Goal: Use online tool/utility

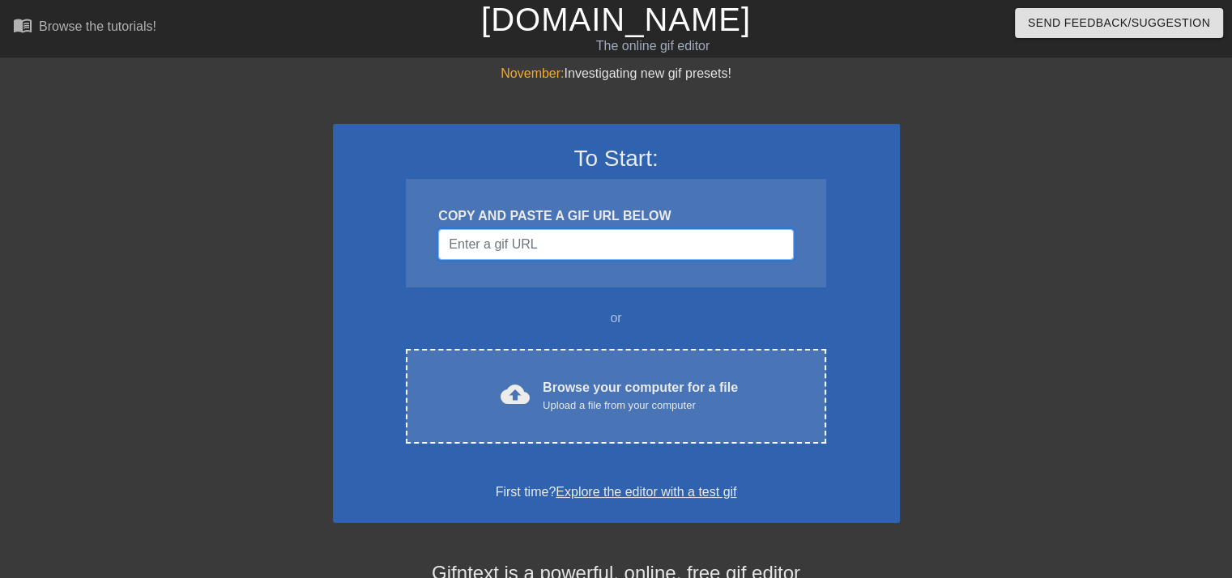
click at [499, 241] on input "Username" at bounding box center [615, 244] width 355 height 31
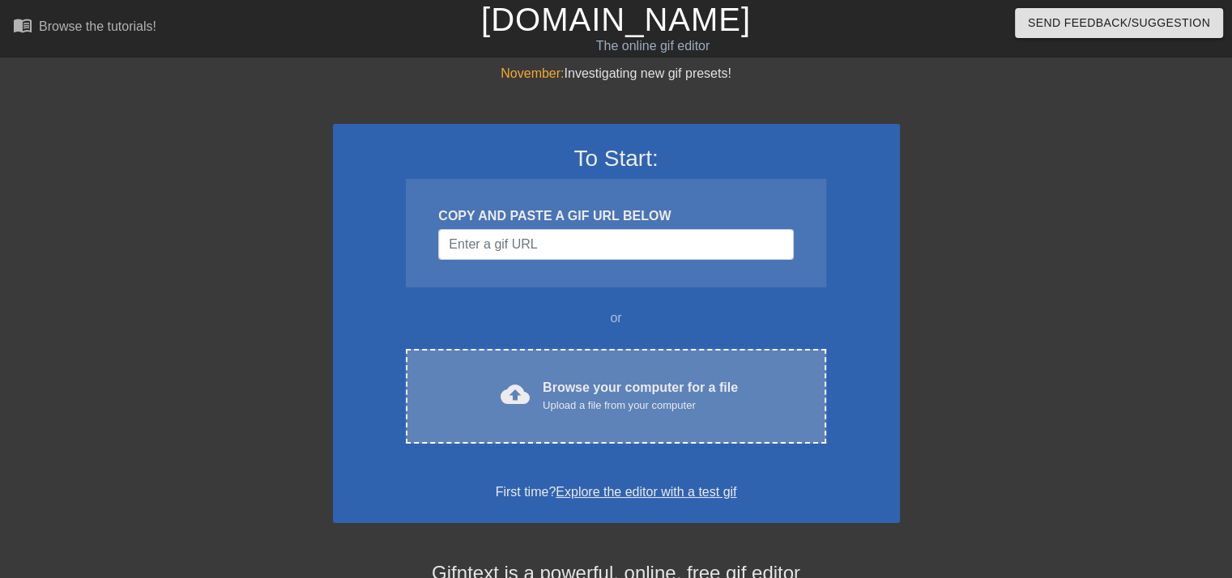
click at [526, 370] on div "cloud_upload Browse your computer for a file Upload a file from your computer C…" at bounding box center [616, 396] width 420 height 95
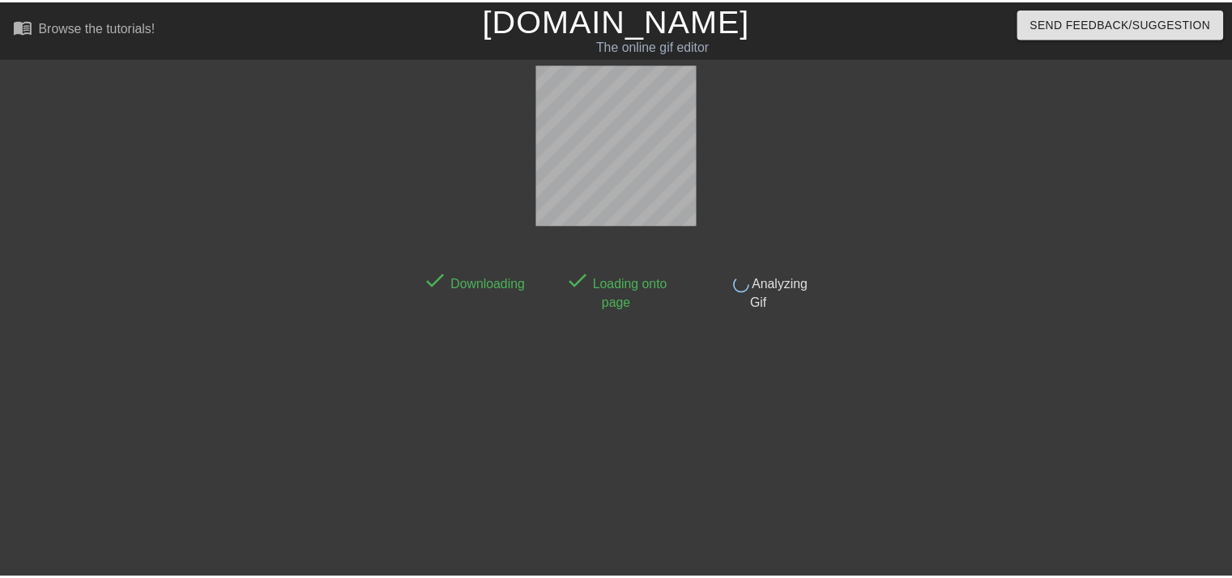
scroll to position [39, 0]
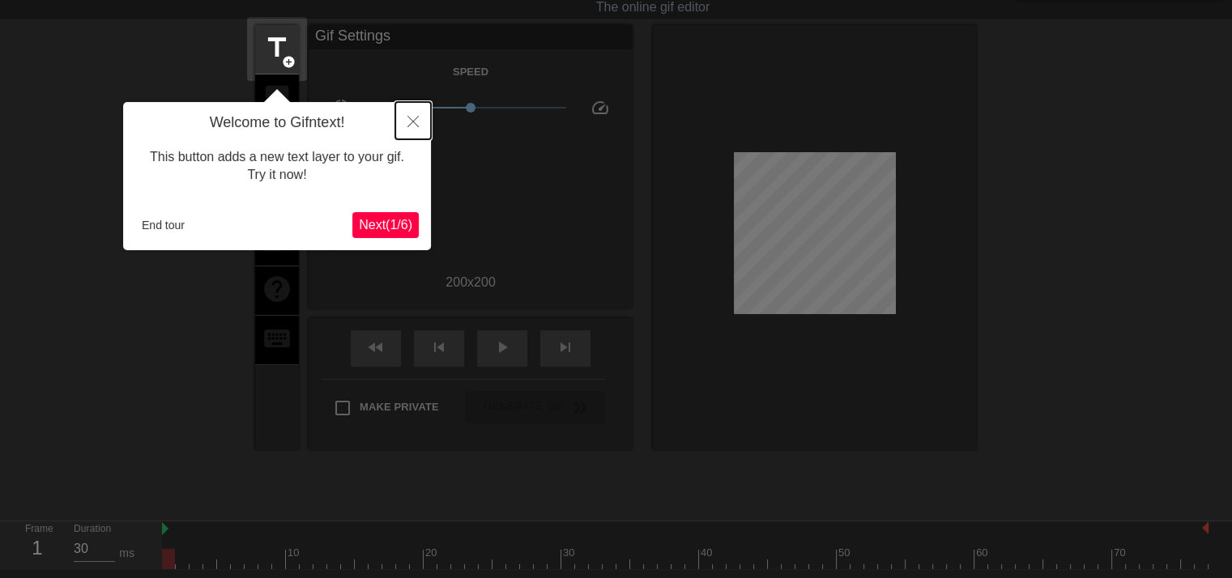
click at [408, 117] on icon "Close" at bounding box center [412, 121] width 11 height 11
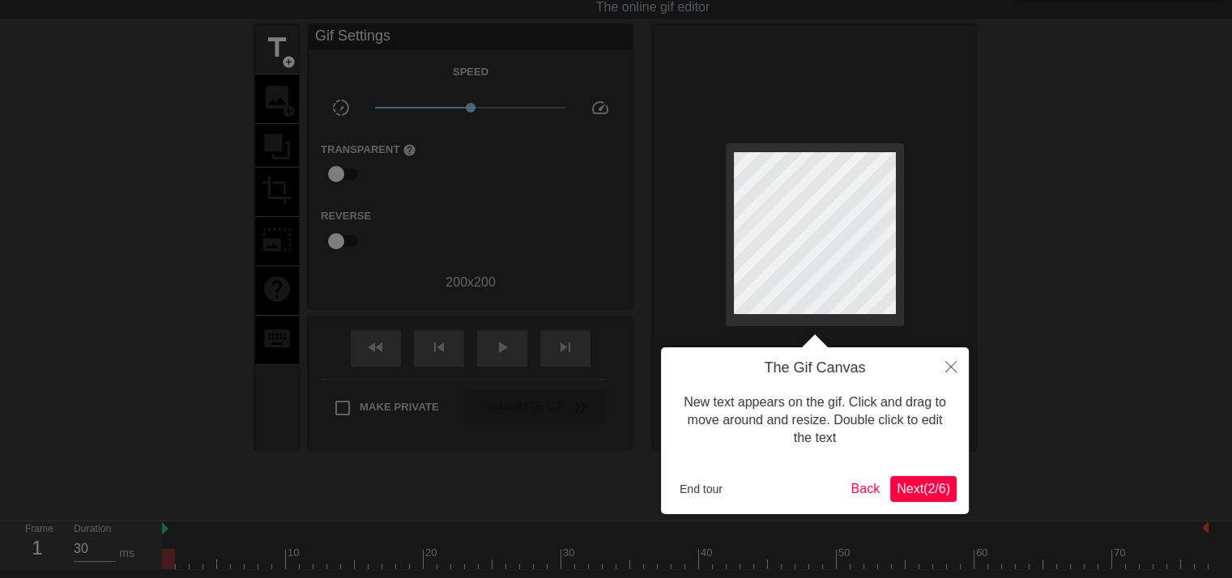
scroll to position [0, 0]
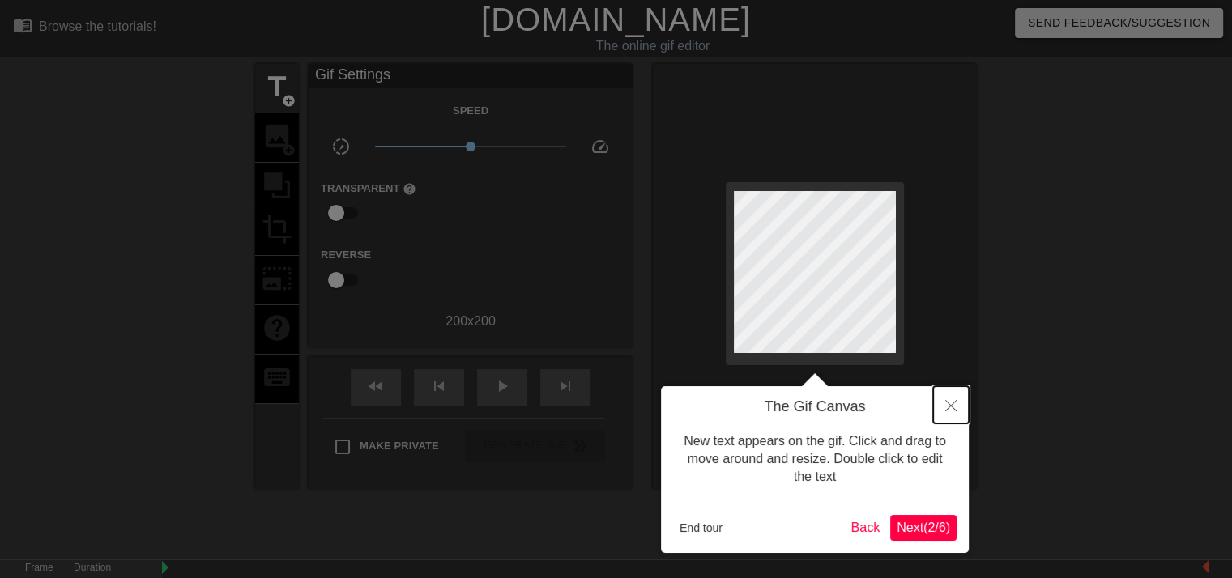
click at [952, 402] on icon "Close" at bounding box center [950, 405] width 11 height 11
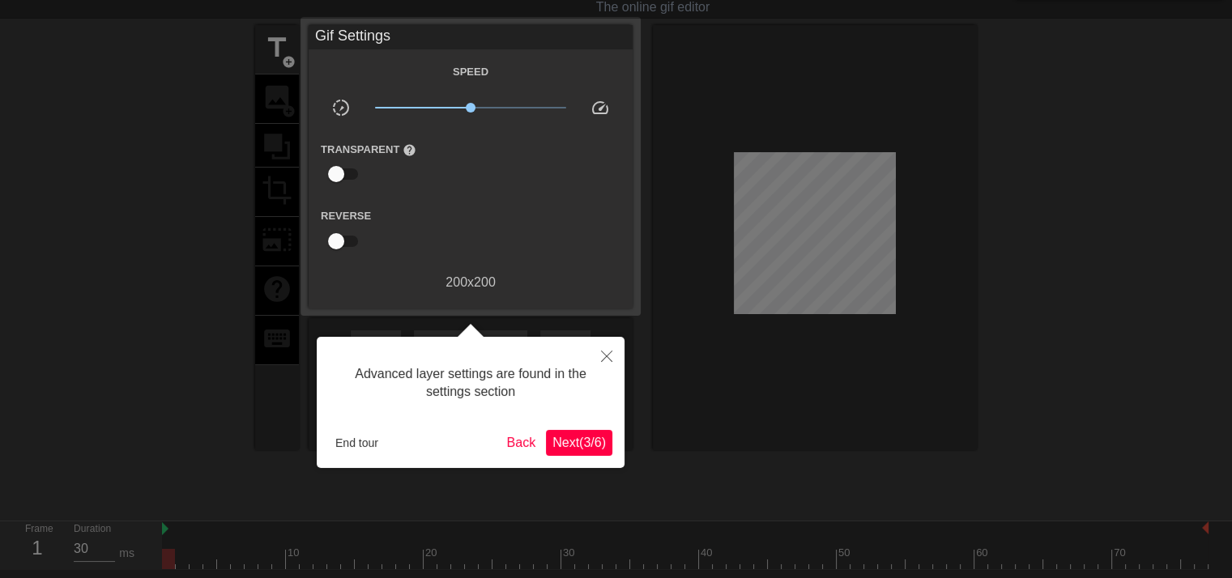
click at [319, 442] on div "Advanced layer settings are found in the settings section End tour Back Next ( …" at bounding box center [471, 402] width 308 height 131
click at [343, 448] on button "End tour" at bounding box center [357, 443] width 56 height 24
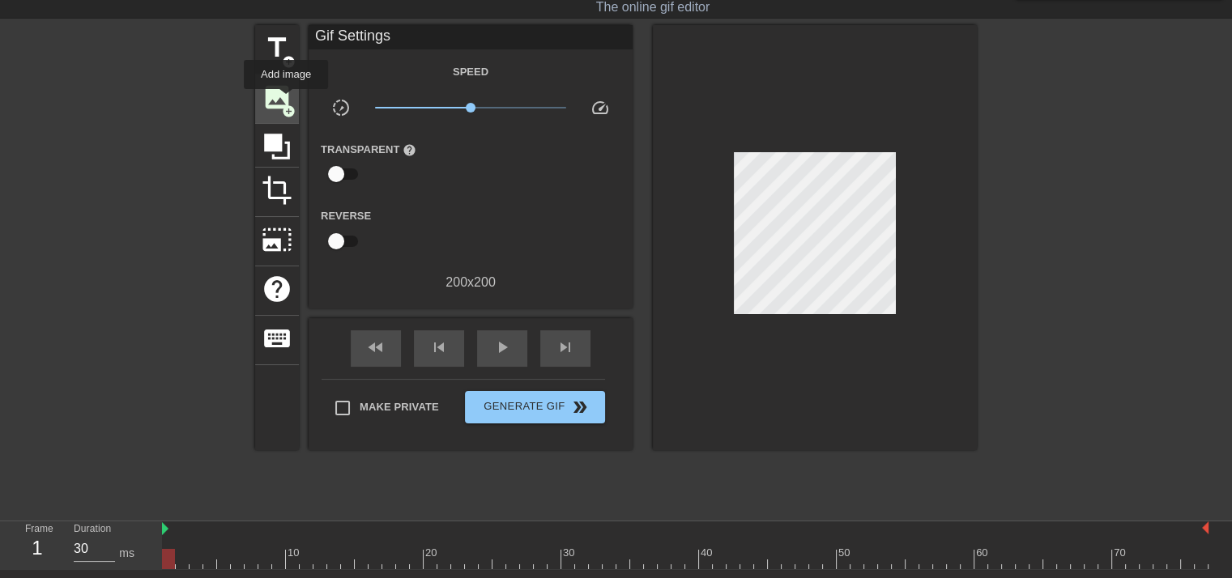
click at [285, 100] on span "image" at bounding box center [277, 97] width 31 height 31
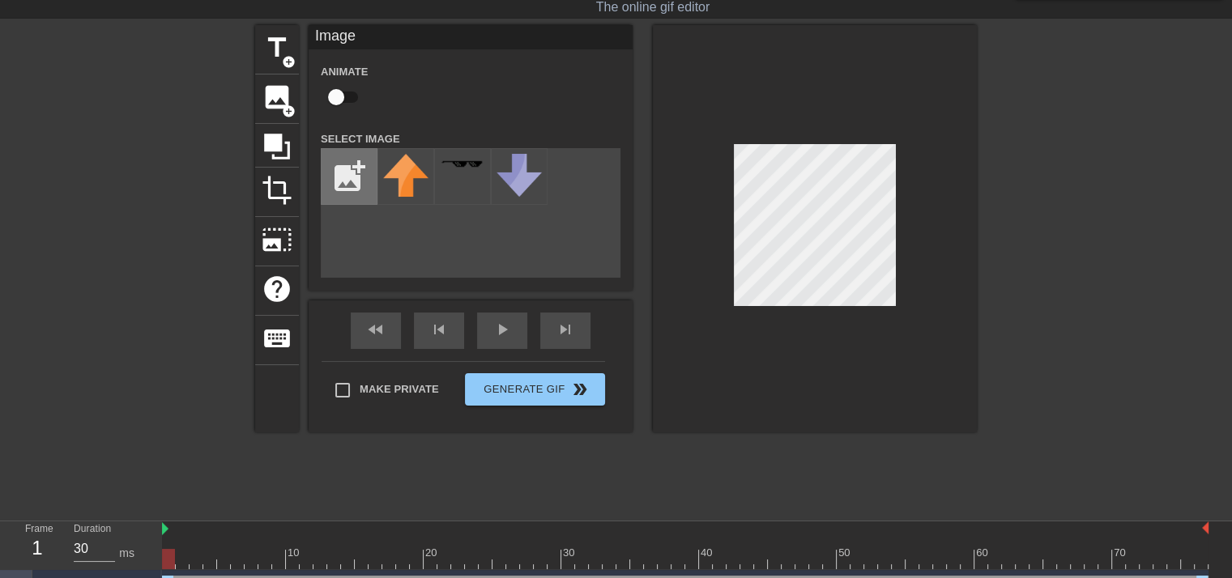
click at [349, 172] on input "file" at bounding box center [349, 176] width 55 height 55
type input "C:\fakepath\[PERSON_NAME].png"
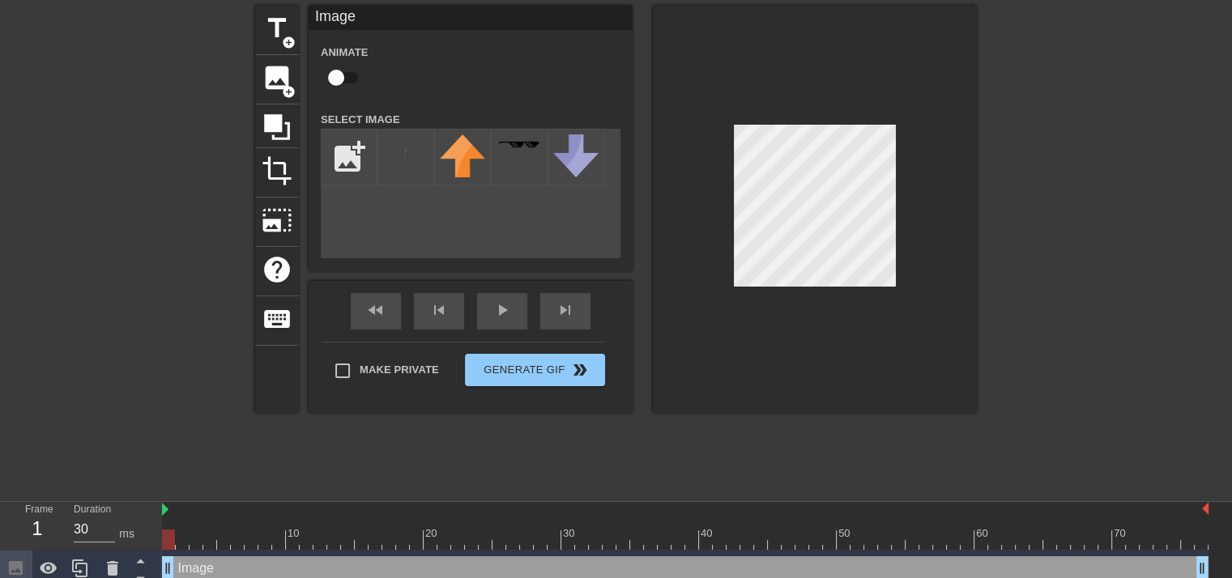
scroll to position [70, 0]
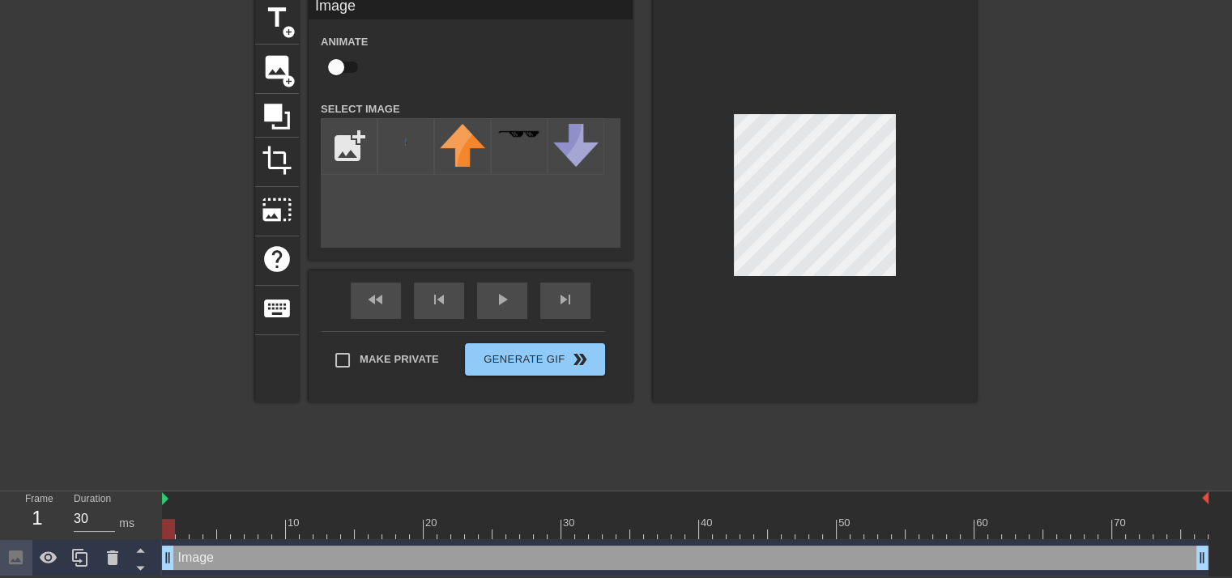
click at [959, 493] on div "menu_book Browse the tutorials! [DOMAIN_NAME] The online gif editor Send Feedba…" at bounding box center [616, 253] width 1232 height 645
click at [398, 147] on img at bounding box center [405, 141] width 45 height 34
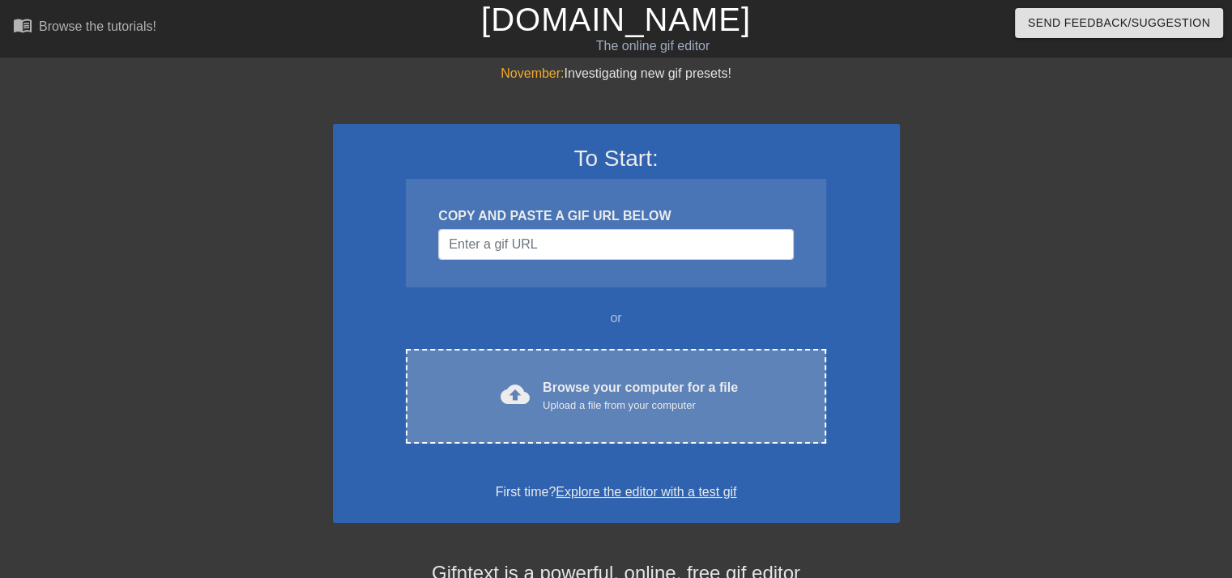
click at [522, 394] on span "cloud_upload" at bounding box center [514, 394] width 29 height 29
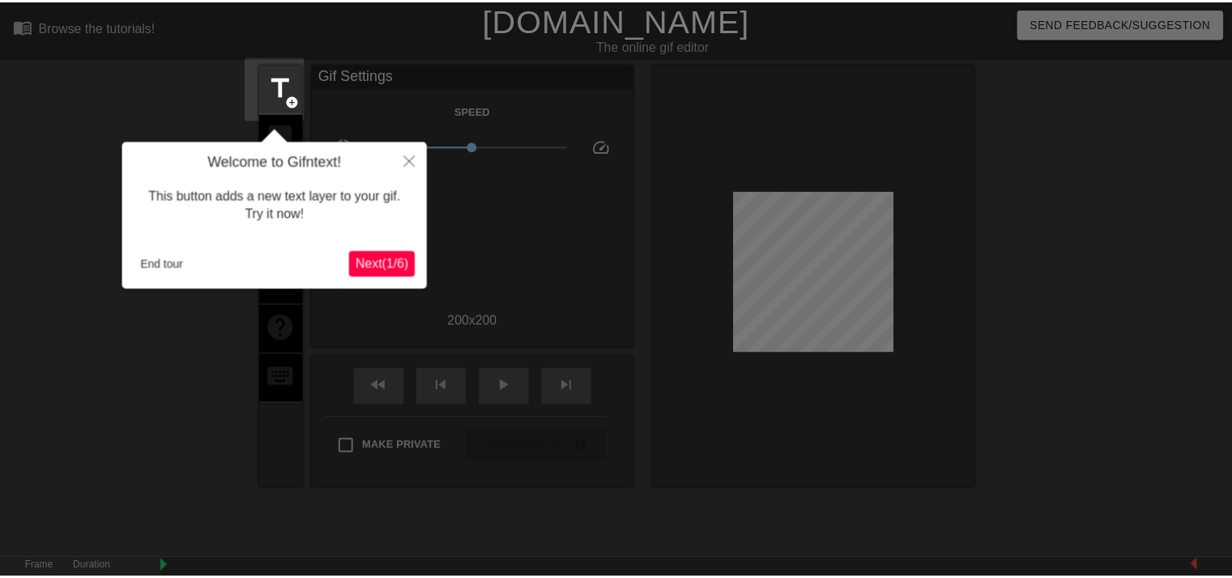
scroll to position [39, 0]
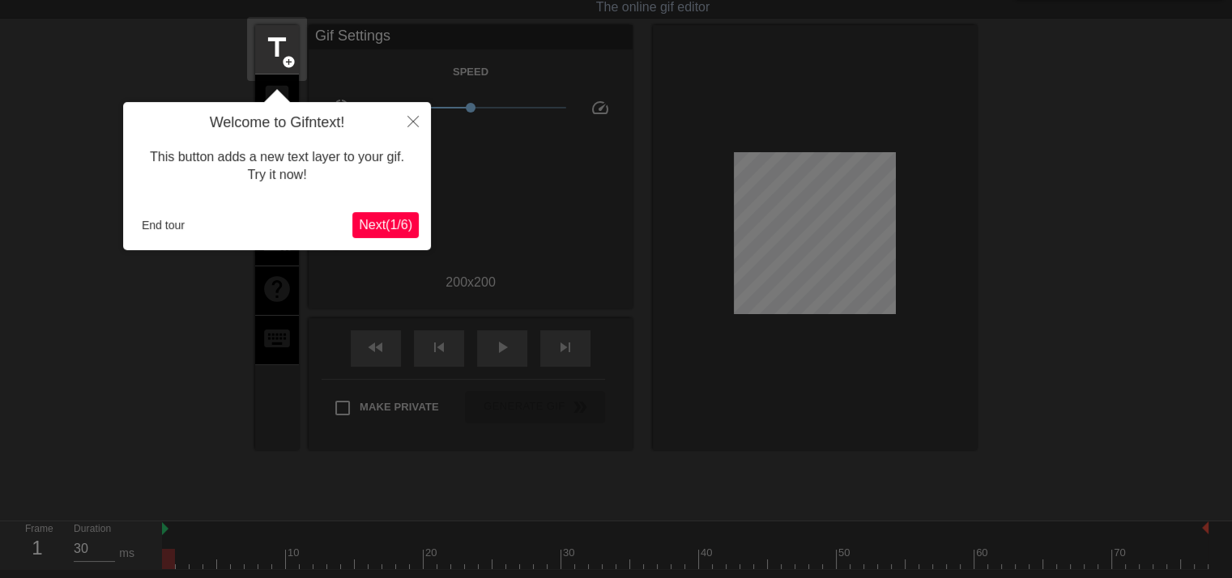
click at [391, 224] on span "Next ( 1 / 6 )" at bounding box center [385, 225] width 53 height 14
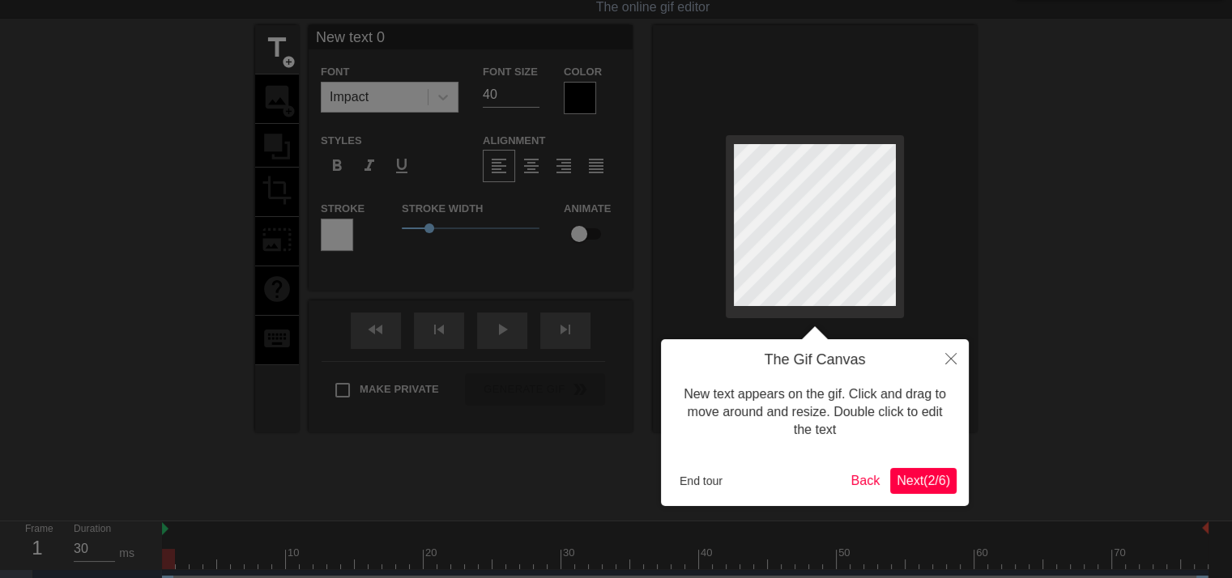
scroll to position [0, 0]
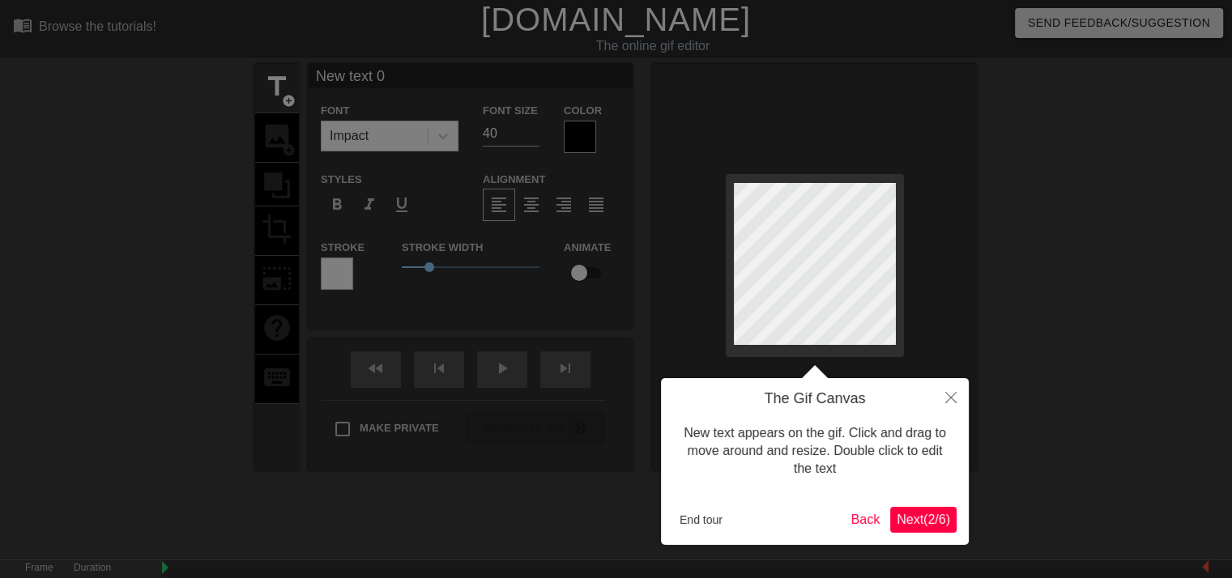
click at [917, 519] on span "Next ( 2 / 6 )" at bounding box center [923, 520] width 53 height 14
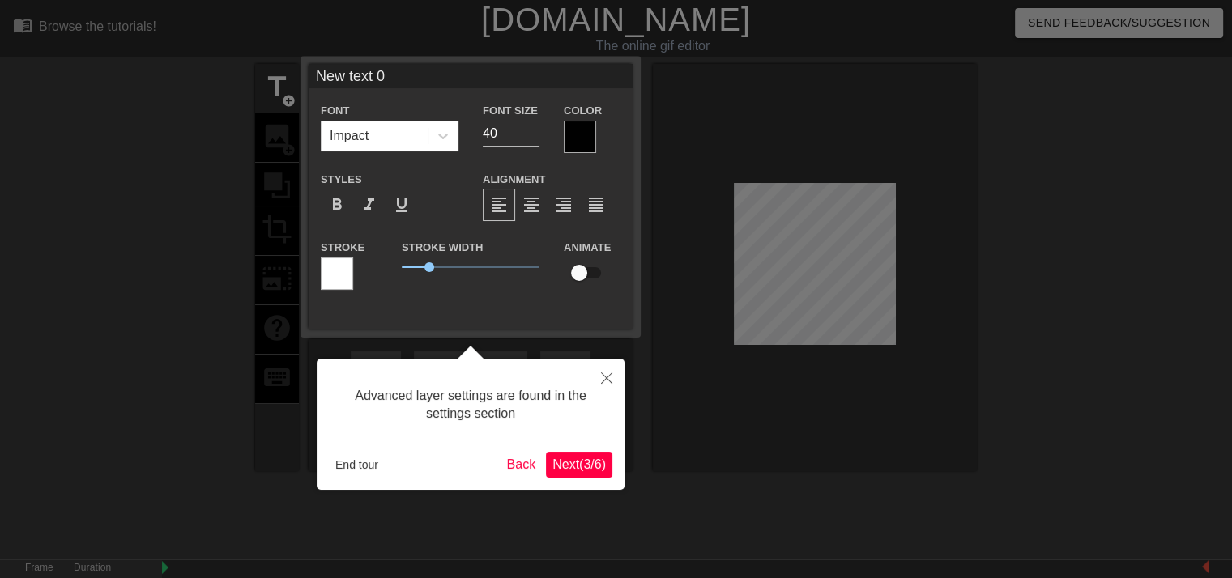
scroll to position [39, 0]
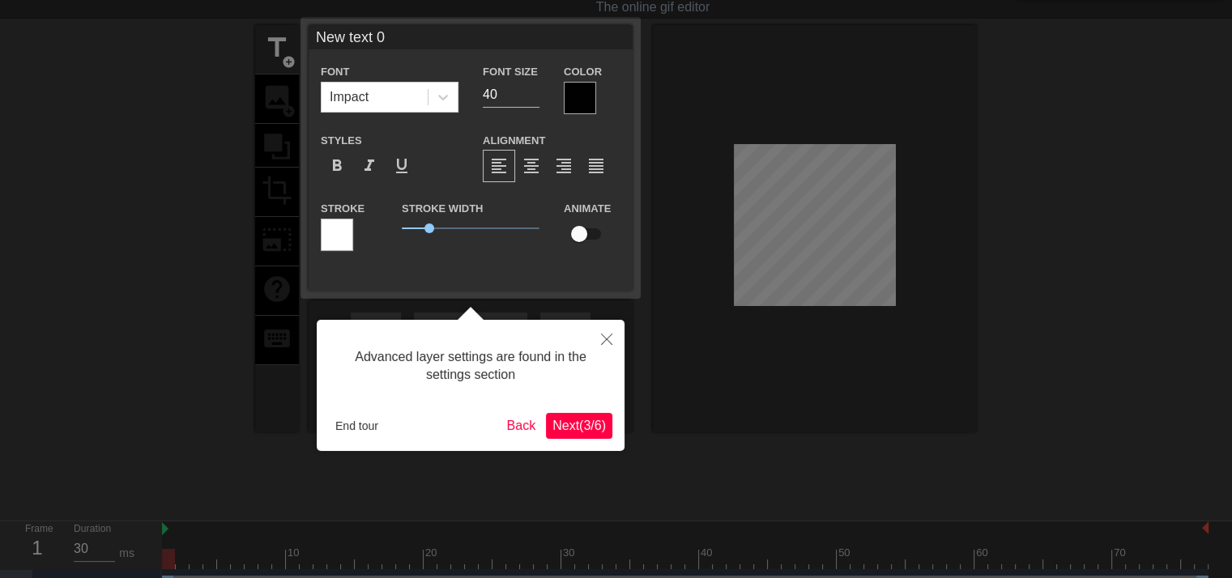
click at [609, 420] on button "Next ( 3 / 6 )" at bounding box center [579, 426] width 66 height 26
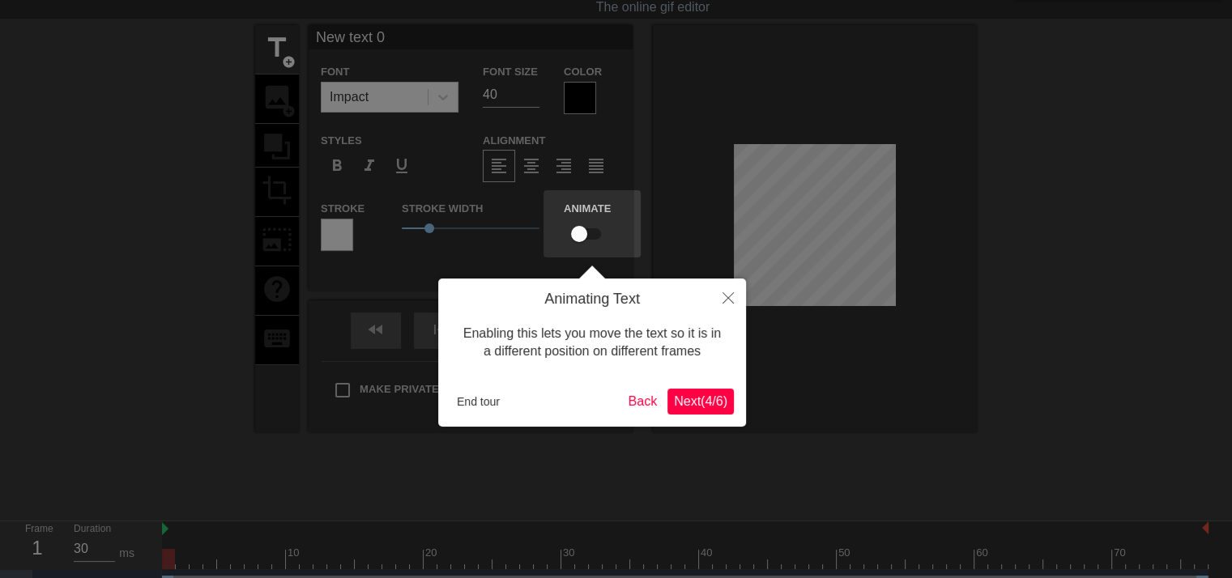
scroll to position [0, 0]
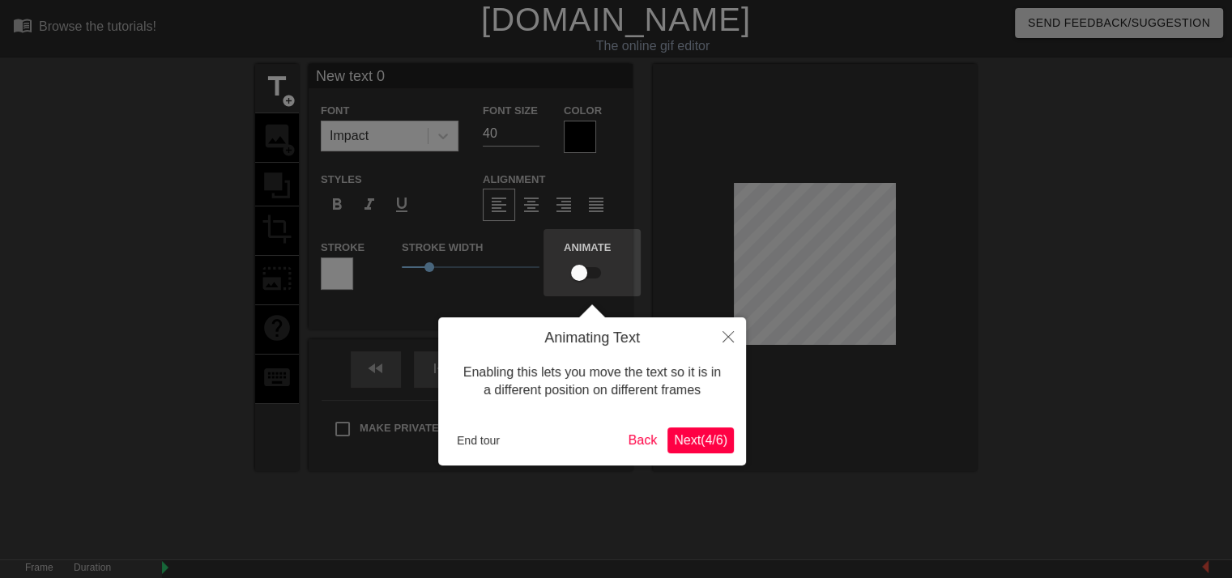
click at [726, 451] on button "Next ( 4 / 6 )" at bounding box center [700, 441] width 66 height 26
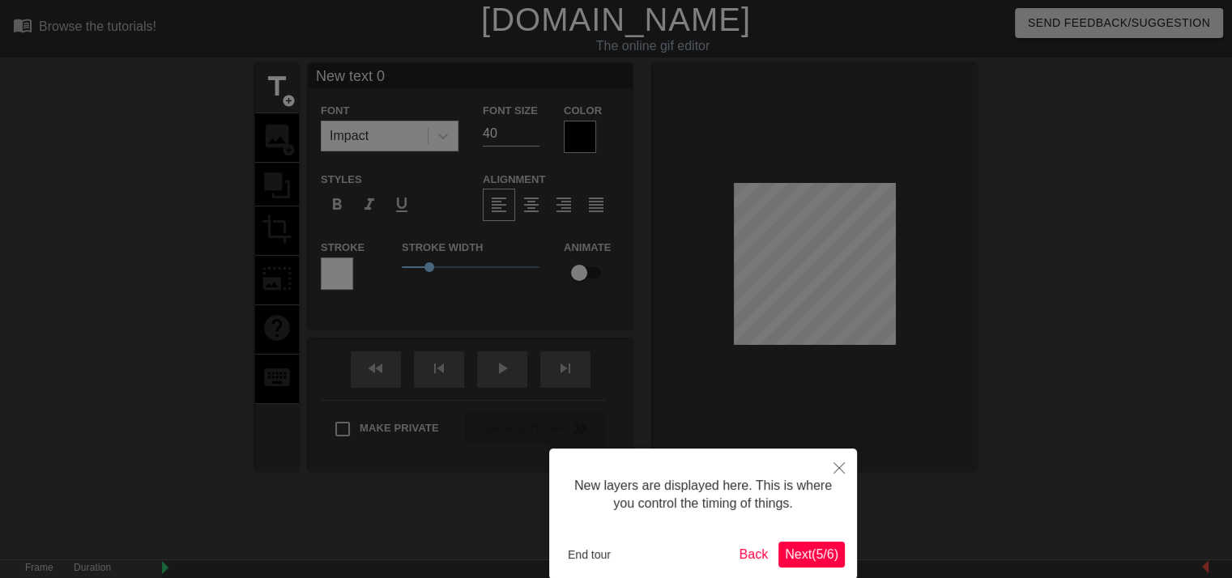
scroll to position [81, 0]
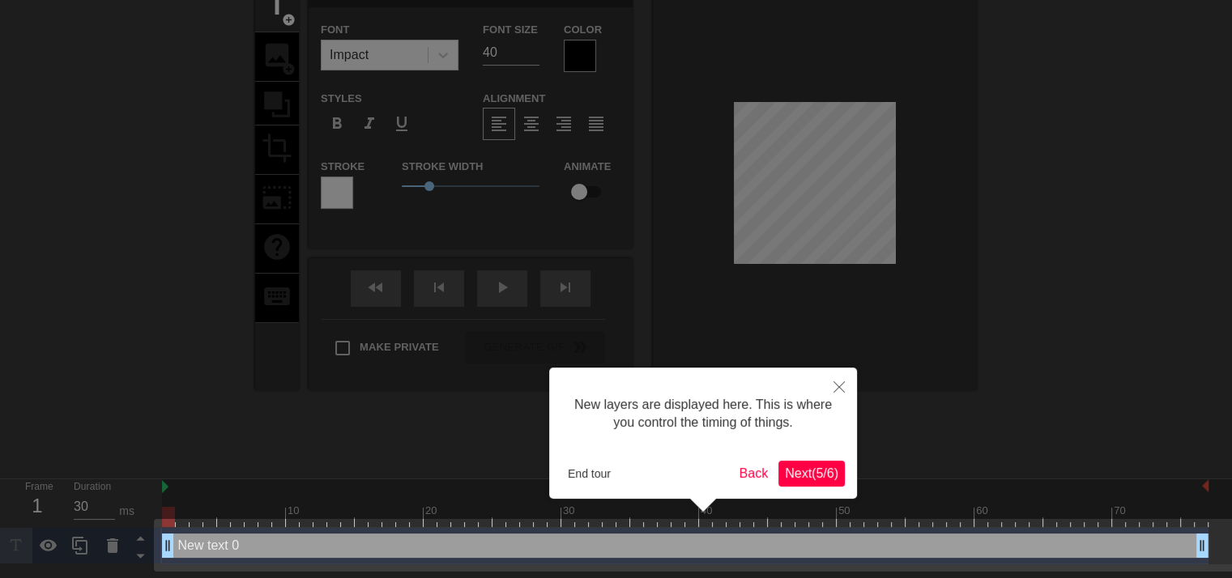
click at [817, 466] on span "Next ( 5 / 6 )" at bounding box center [811, 473] width 53 height 14
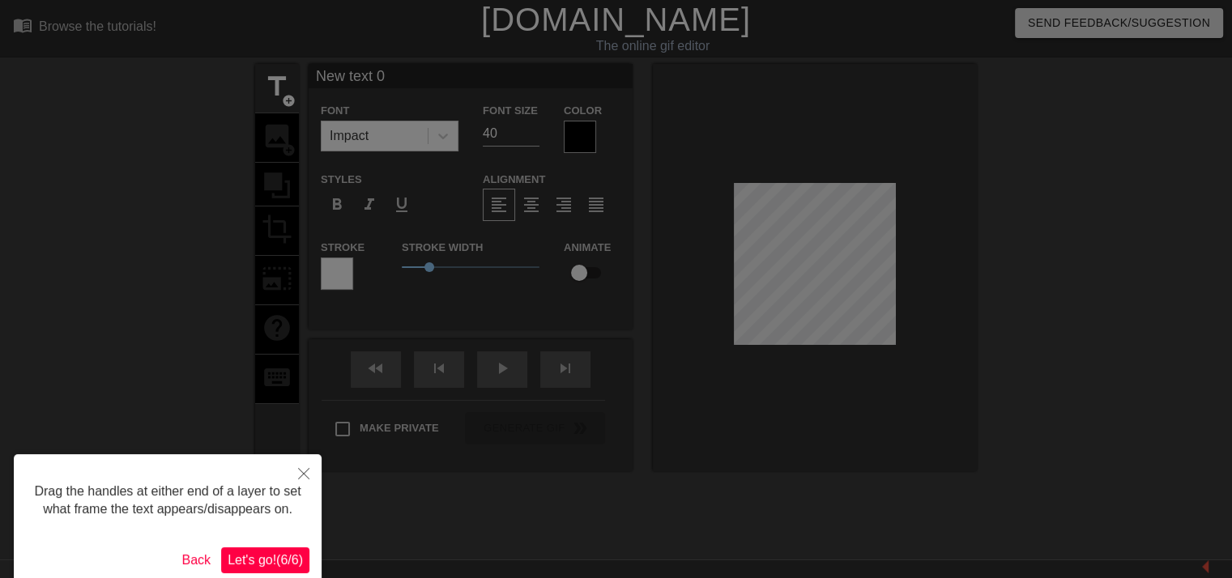
click at [290, 555] on span "Let's go! ( 6 / 6 )" at bounding box center [265, 560] width 75 height 14
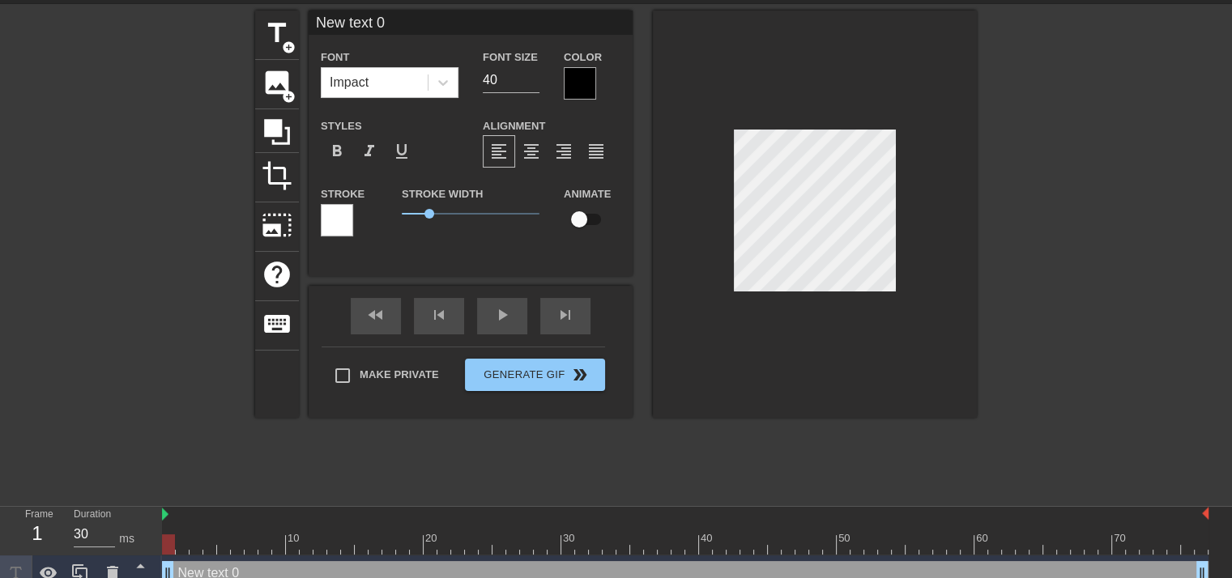
scroll to position [70, 0]
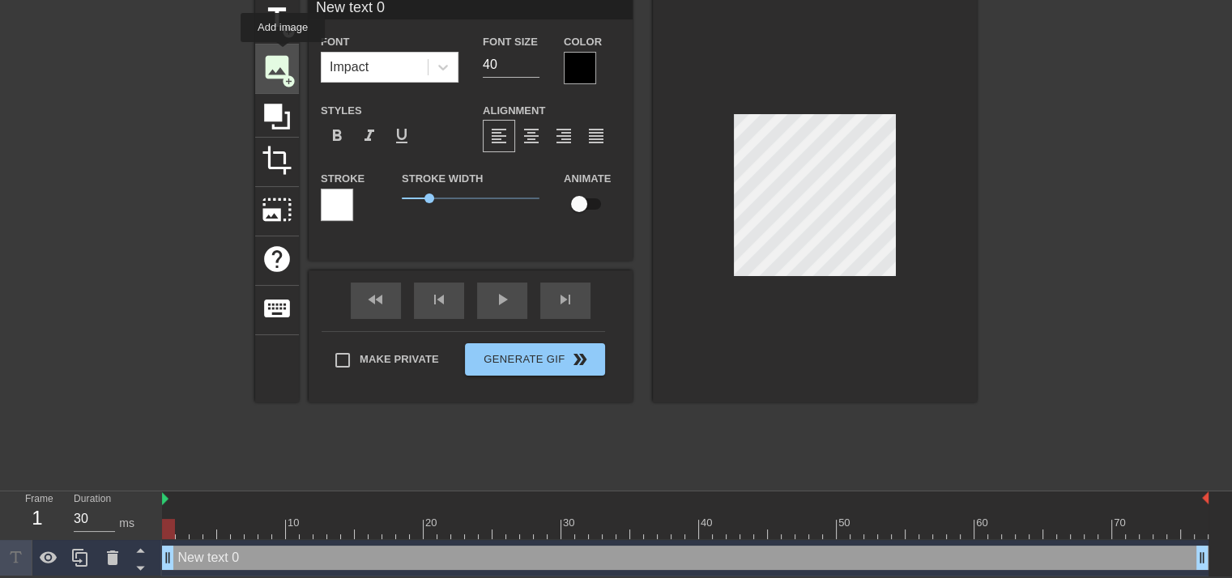
click at [283, 53] on span "image" at bounding box center [277, 67] width 31 height 31
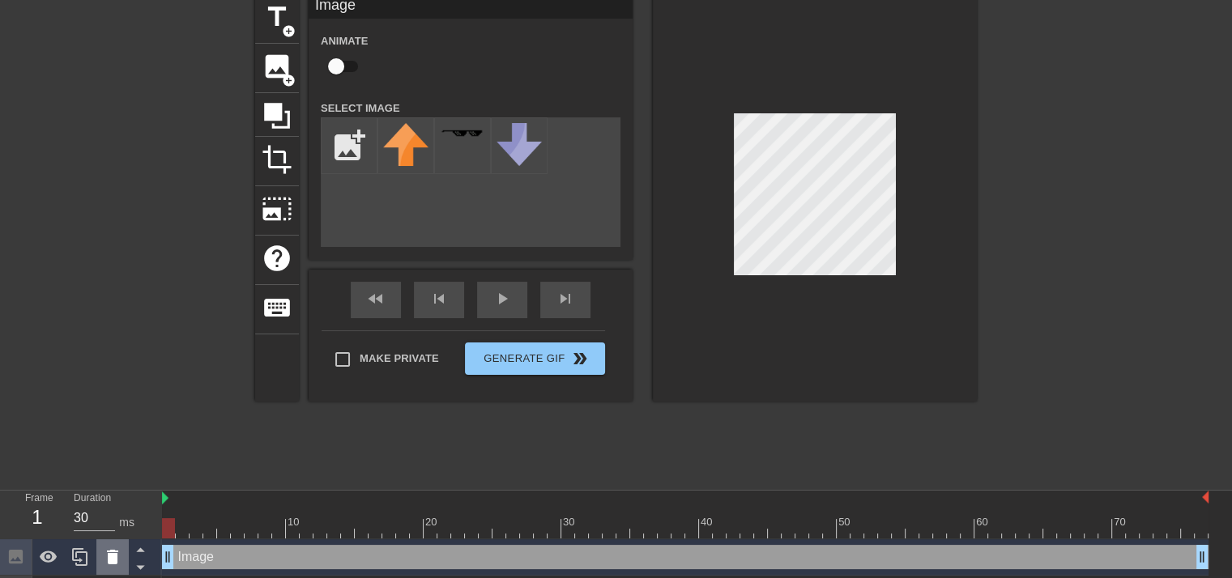
click at [115, 557] on icon at bounding box center [112, 557] width 11 height 15
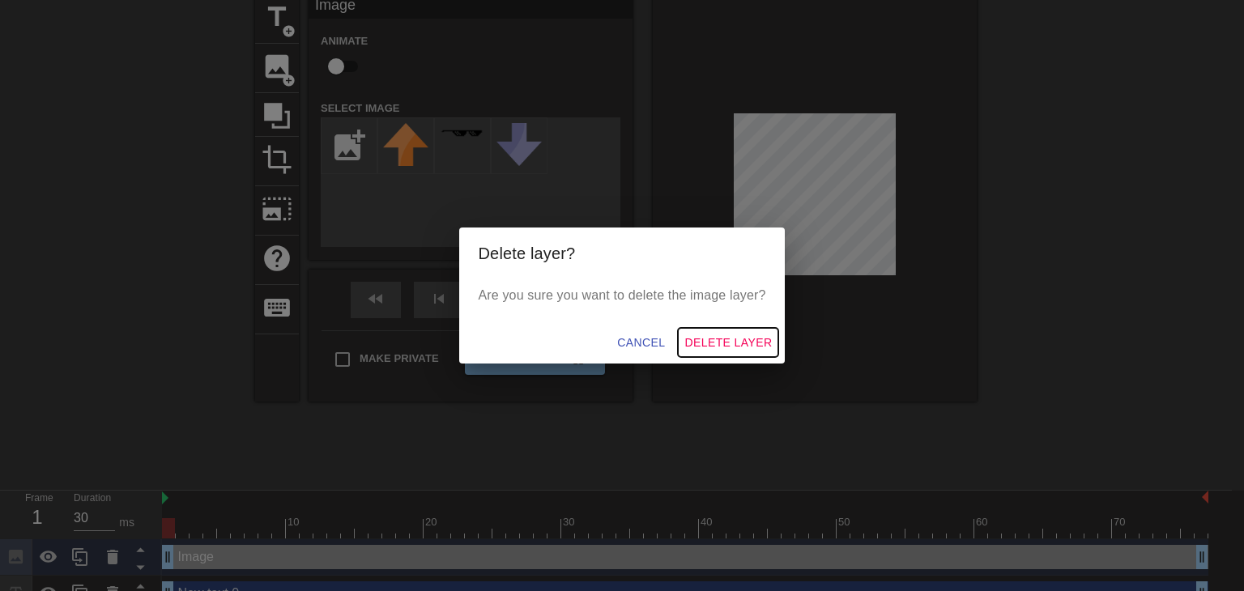
click at [719, 346] on span "Delete Layer" at bounding box center [727, 343] width 87 height 20
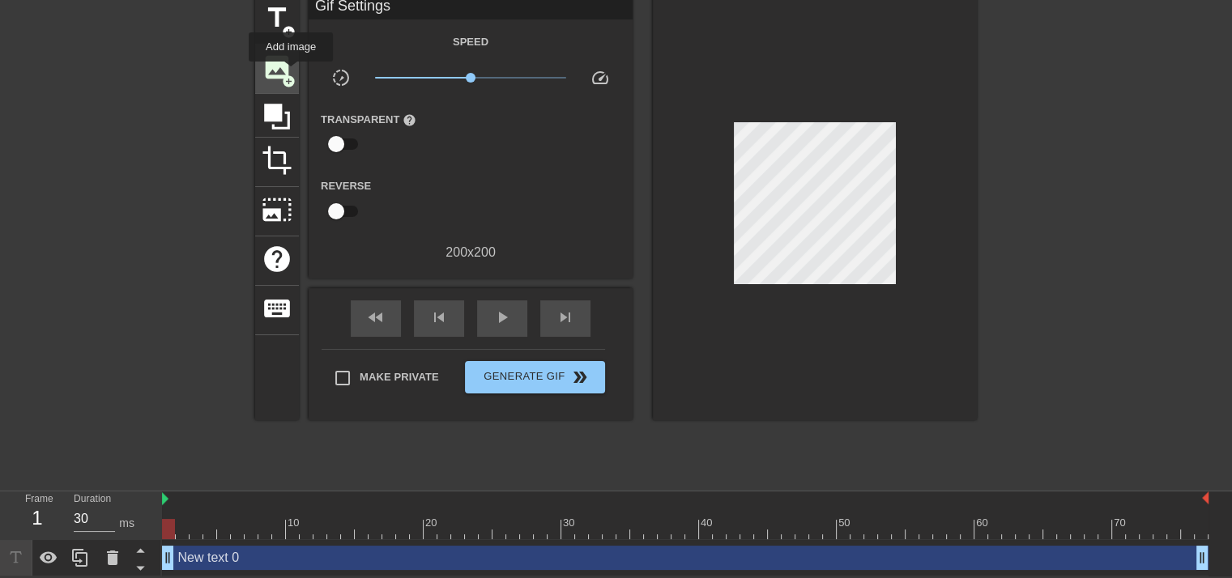
click at [291, 75] on span "add_circle" at bounding box center [289, 82] width 14 height 14
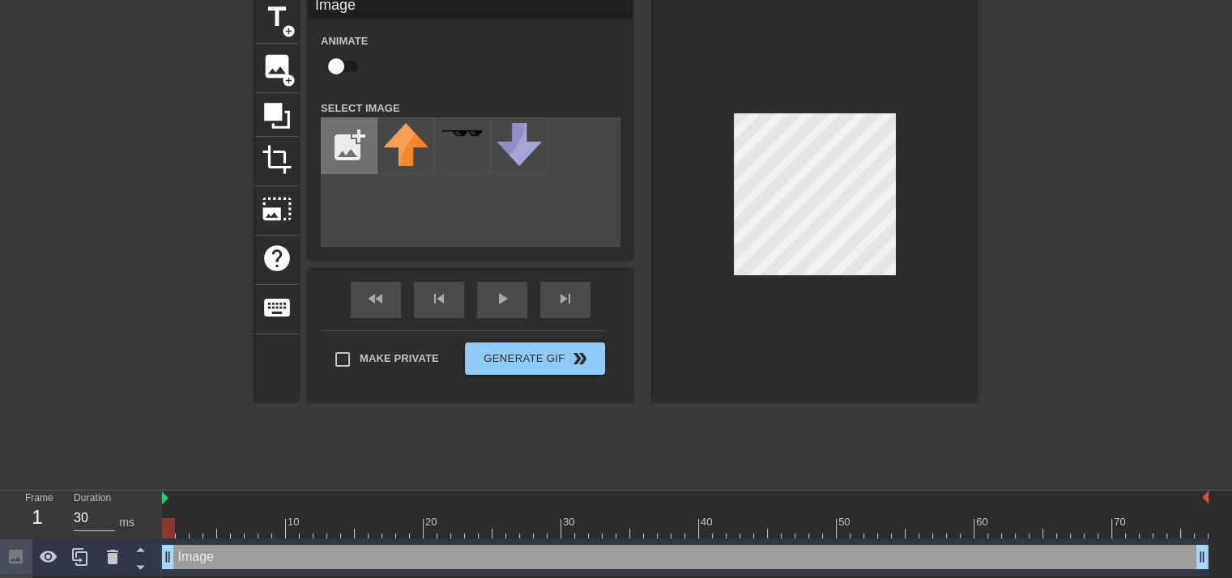
click at [368, 143] on input "file" at bounding box center [349, 145] width 55 height 55
type input "C:\fakepath\[PERSON_NAME].png"
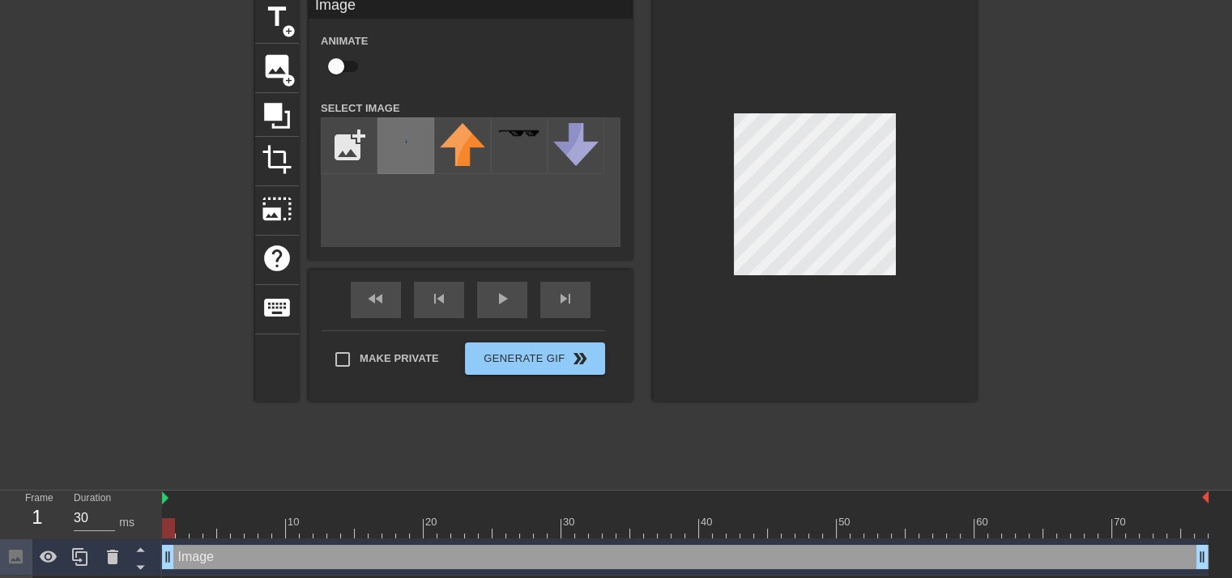
click at [407, 146] on img at bounding box center [405, 140] width 45 height 34
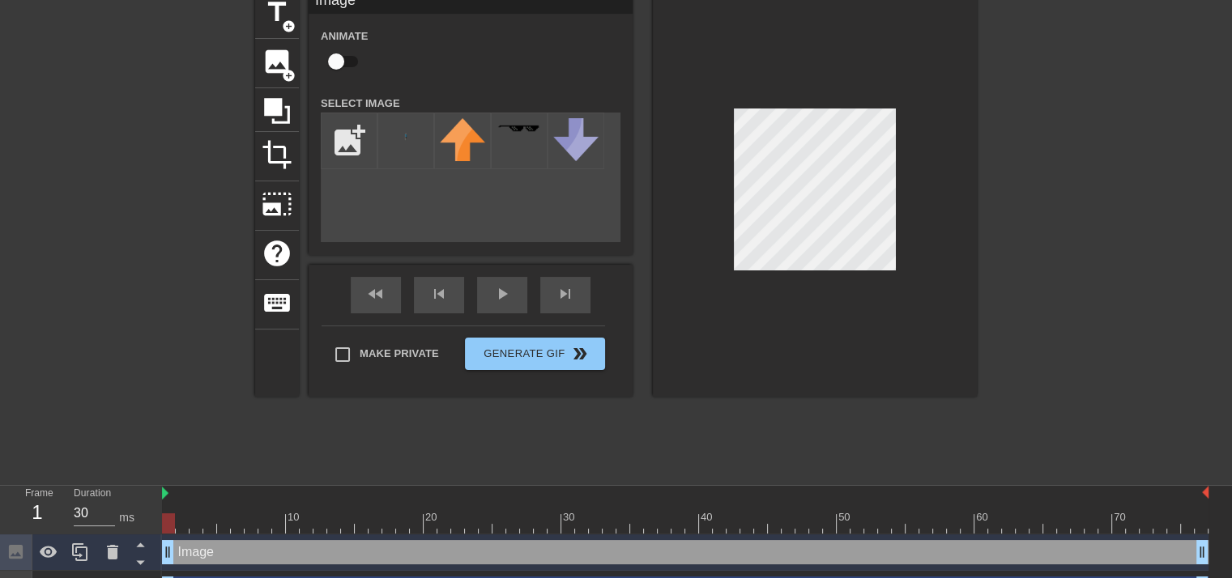
scroll to position [106, 0]
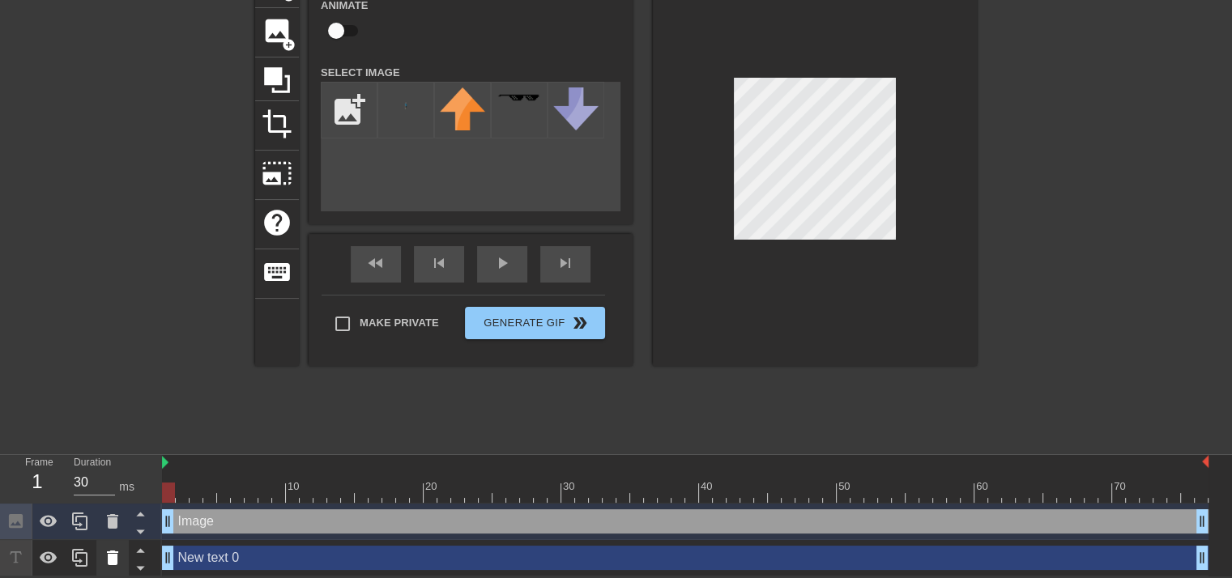
click at [110, 563] on icon at bounding box center [112, 558] width 11 height 15
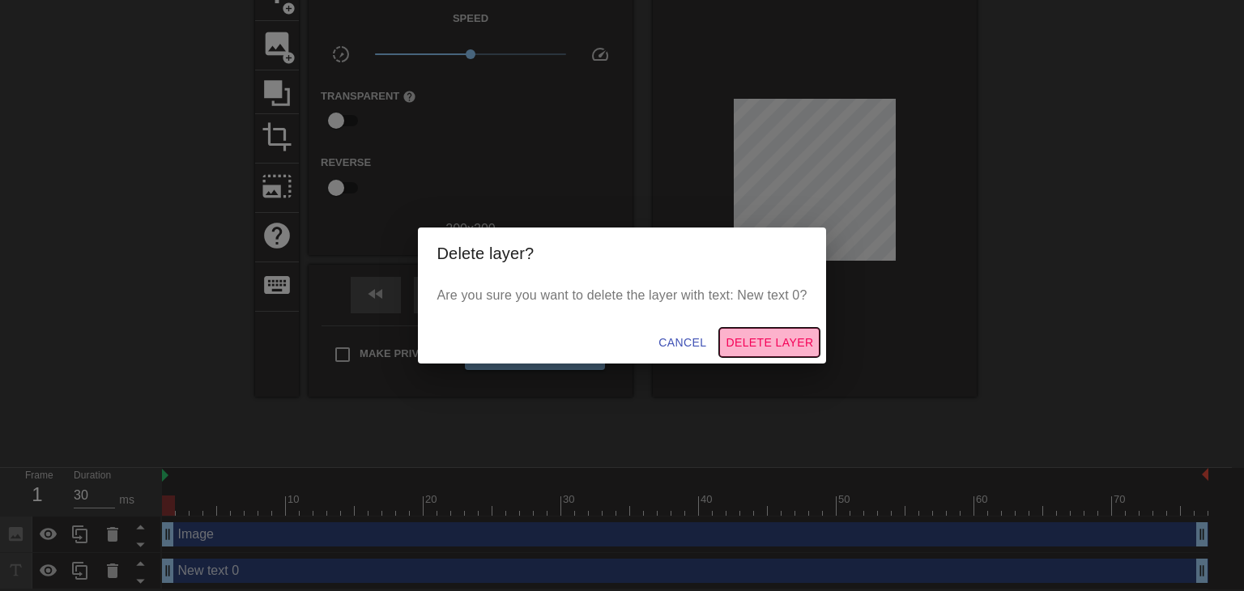
click at [756, 339] on span "Delete Layer" at bounding box center [769, 343] width 87 height 20
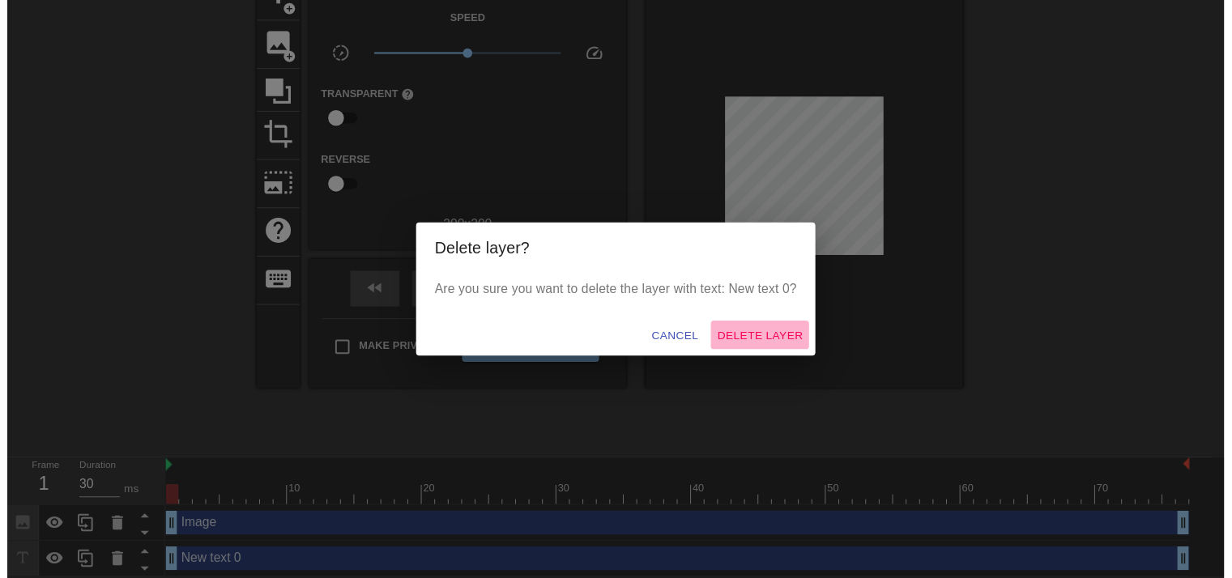
scroll to position [70, 0]
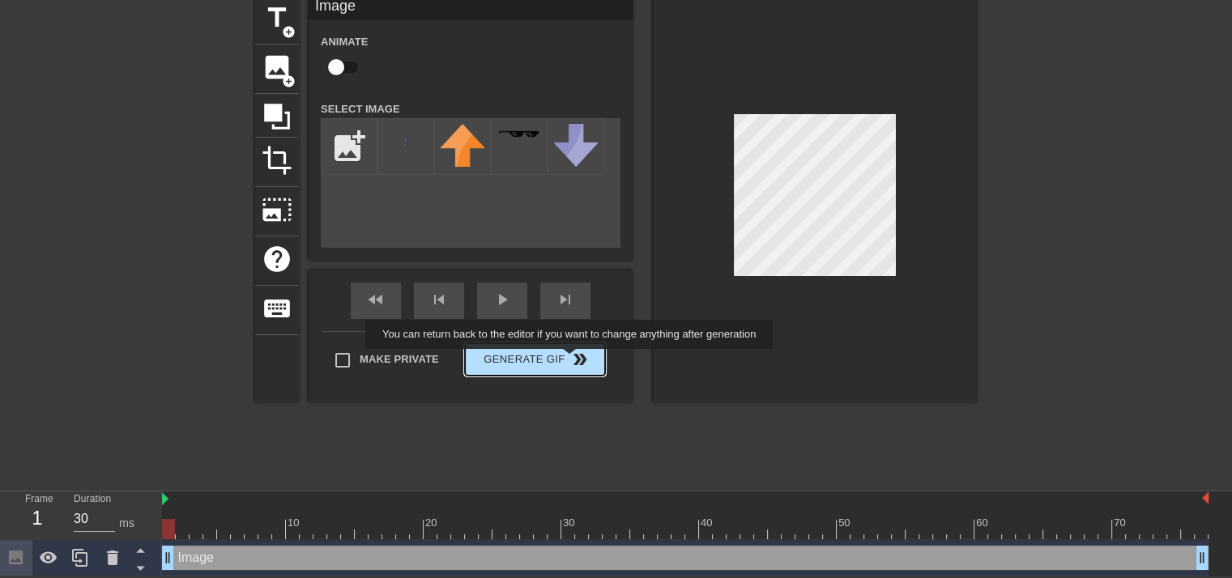
click at [570, 358] on button "Generate Gif double_arrow" at bounding box center [535, 359] width 140 height 32
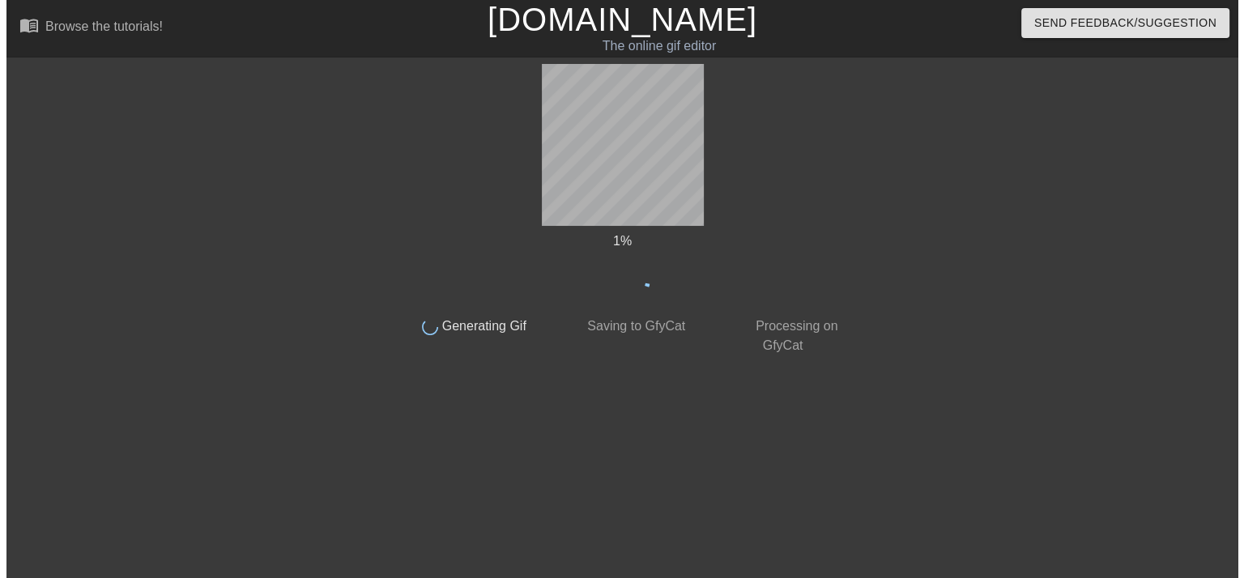
scroll to position [0, 0]
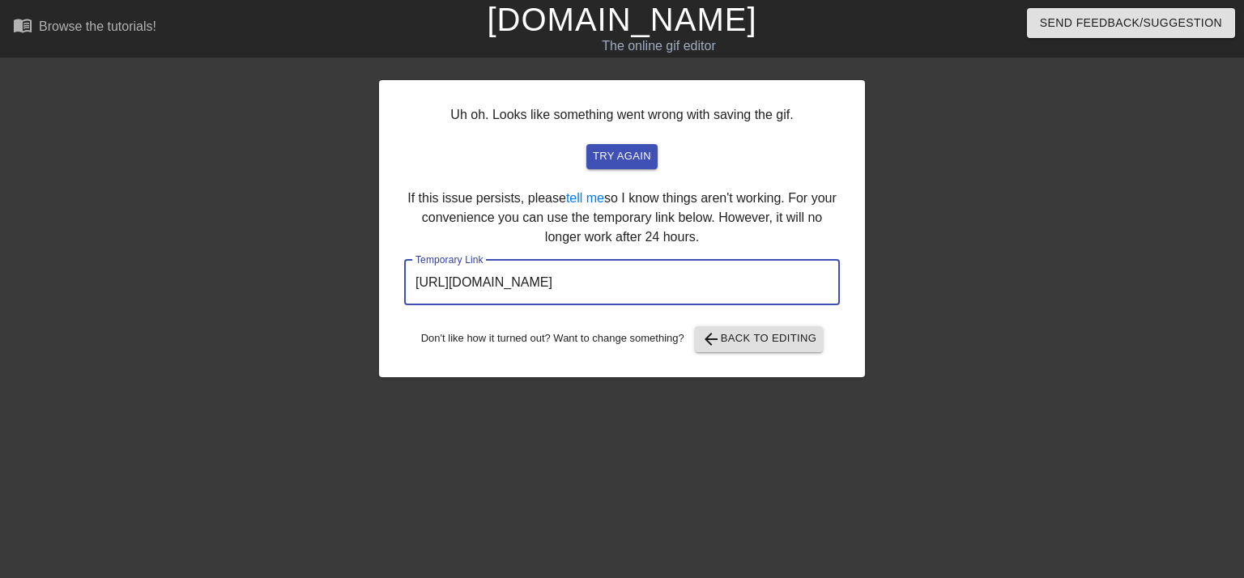
drag, startPoint x: 768, startPoint y: 281, endPoint x: 381, endPoint y: 304, distance: 387.8
click at [381, 304] on div "Uh oh. Looks like something went wrong with saving the gif. try again If this i…" at bounding box center [622, 228] width 486 height 297
